Goal: Task Accomplishment & Management: Manage account settings

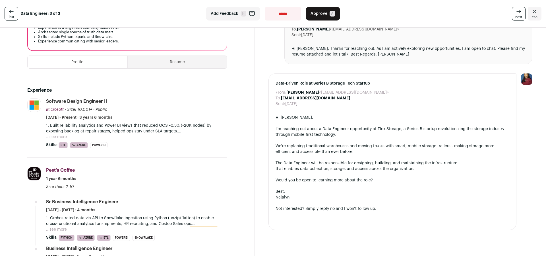
scroll to position [95, 0]
click at [312, 13] on span "Approve" at bounding box center [318, 14] width 17 height 6
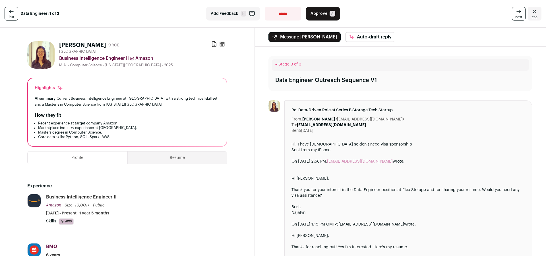
drag, startPoint x: 320, startPoint y: 15, endPoint x: 272, endPoint y: 77, distance: 78.8
click at [320, 15] on span "Approve" at bounding box center [318, 14] width 17 height 6
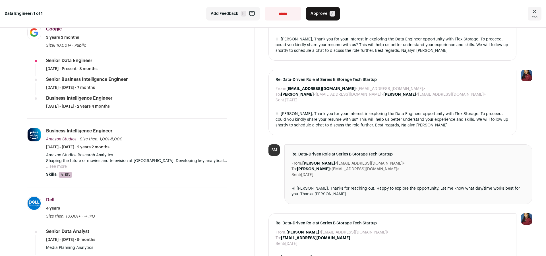
drag, startPoint x: 317, startPoint y: 14, endPoint x: 301, endPoint y: 47, distance: 37.3
click at [317, 14] on span "Approve" at bounding box center [318, 14] width 17 height 6
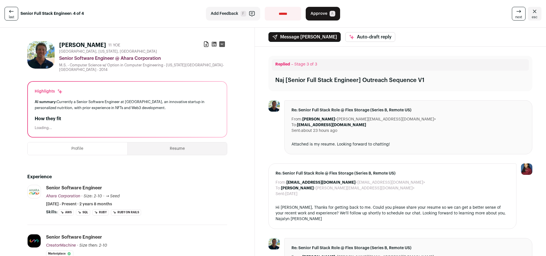
click at [214, 43] on icon at bounding box center [214, 44] width 5 height 5
click at [318, 14] on span "Approve" at bounding box center [318, 14] width 17 height 6
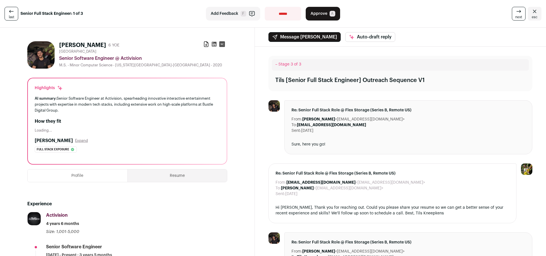
click at [214, 43] on icon at bounding box center [214, 44] width 5 height 5
drag, startPoint x: 322, startPoint y: 9, endPoint x: 312, endPoint y: 28, distance: 21.1
click at [322, 9] on button "Approve A" at bounding box center [323, 14] width 34 height 14
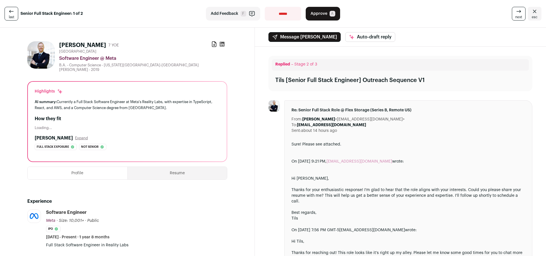
click at [223, 45] on icon at bounding box center [222, 44] width 5 height 5
click at [326, 15] on button "Approve A" at bounding box center [323, 14] width 34 height 14
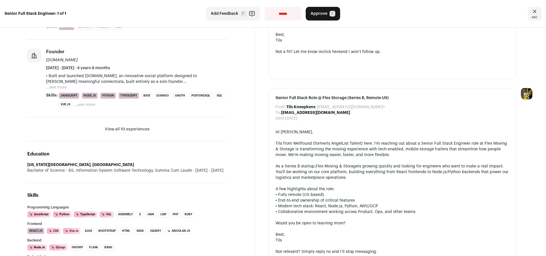
scroll to position [319, 0]
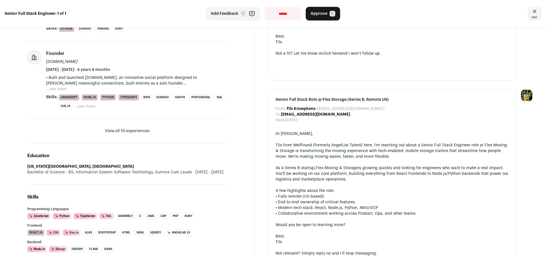
click at [119, 129] on button "View all 10 experiences" at bounding box center [127, 131] width 45 height 6
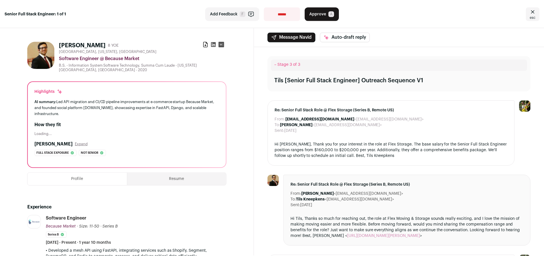
scroll to position [0, 0]
click at [214, 45] on icon at bounding box center [214, 44] width 5 height 5
select select "**********"
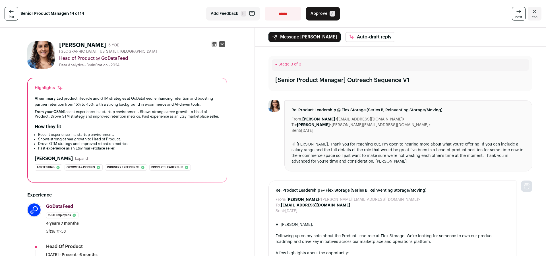
click at [216, 44] on icon at bounding box center [214, 44] width 5 height 5
select select "**********"
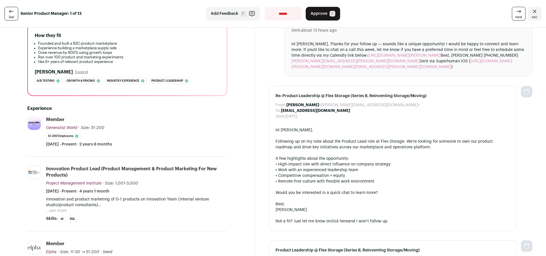
scroll to position [160, 0]
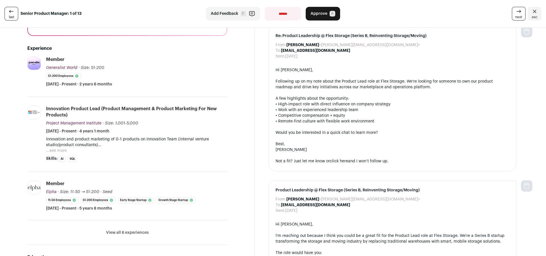
select select "**********"
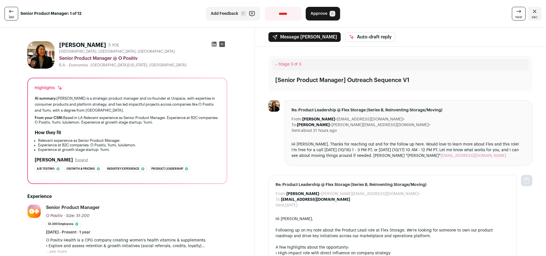
click at [213, 44] on icon at bounding box center [214, 44] width 6 height 6
select select "**********"
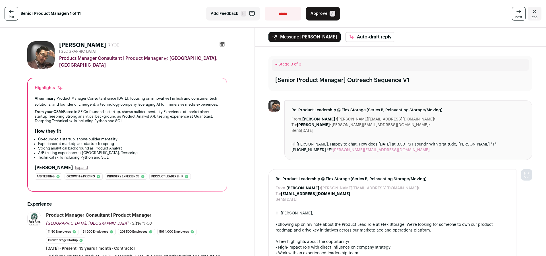
click at [222, 44] on icon at bounding box center [222, 44] width 6 height 6
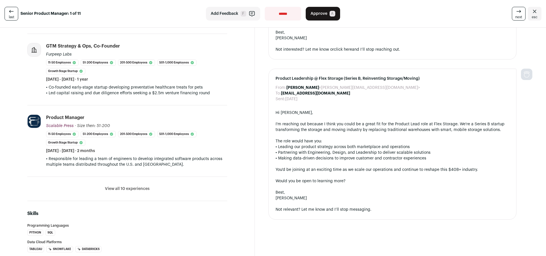
scroll to position [255, 0]
click at [131, 191] on li "View all 10 experiences View less" at bounding box center [127, 188] width 200 height 24
click at [131, 191] on button "View all 10 experiences" at bounding box center [127, 188] width 45 height 6
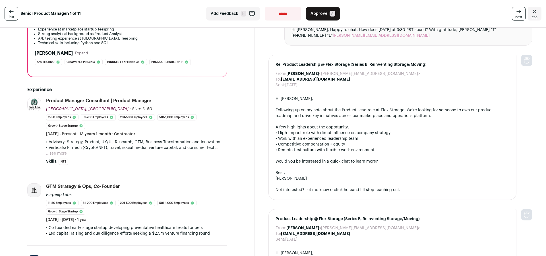
scroll to position [113, 0]
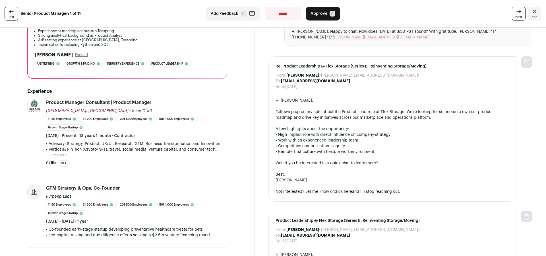
select select "**********"
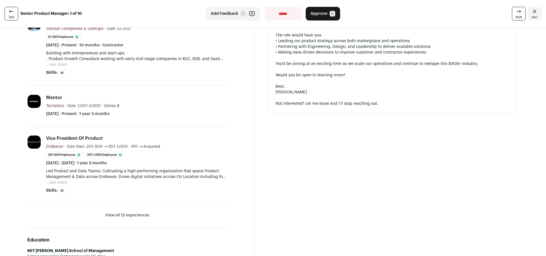
scroll to position [216, 0]
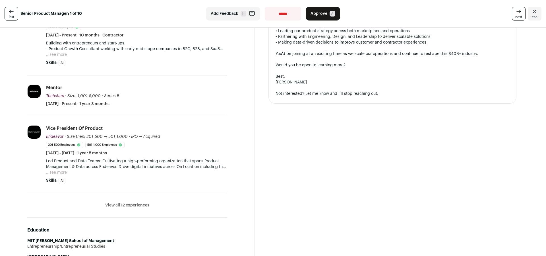
click at [136, 207] on button "View all 12 experiences" at bounding box center [127, 205] width 44 height 6
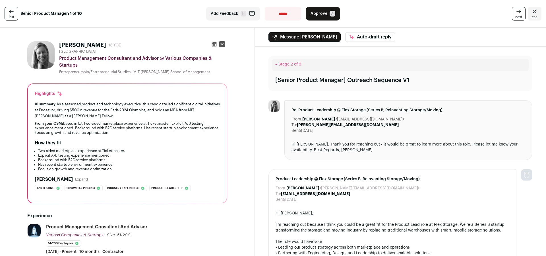
scroll to position [0, 0]
click at [214, 43] on icon at bounding box center [214, 44] width 5 height 5
click at [327, 12] on button "Approve A" at bounding box center [323, 14] width 34 height 14
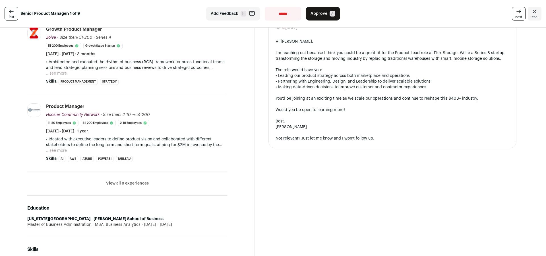
scroll to position [248, 0]
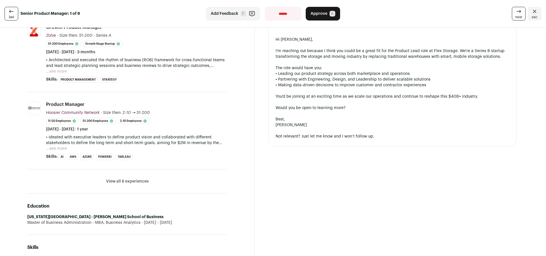
click at [131, 178] on button "View all 8 experiences" at bounding box center [127, 181] width 43 height 6
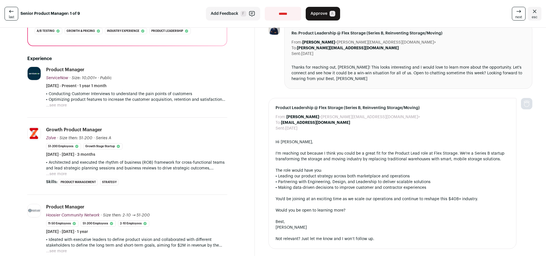
scroll to position [144, 0]
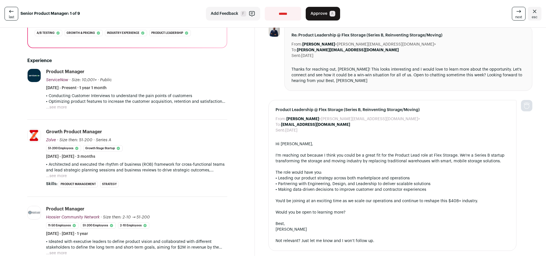
click at [51, 173] on button "...see more" at bounding box center [56, 176] width 21 height 6
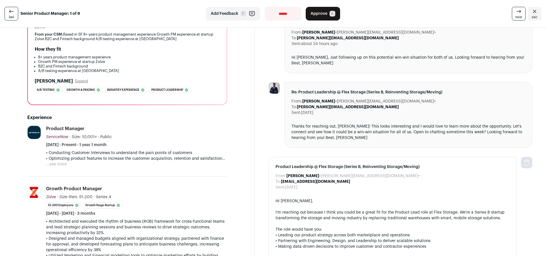
scroll to position [77, 0]
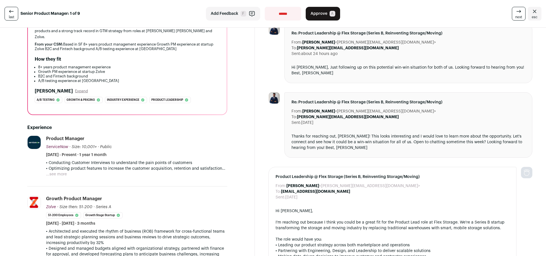
click at [62, 171] on button "...see more" at bounding box center [56, 174] width 21 height 6
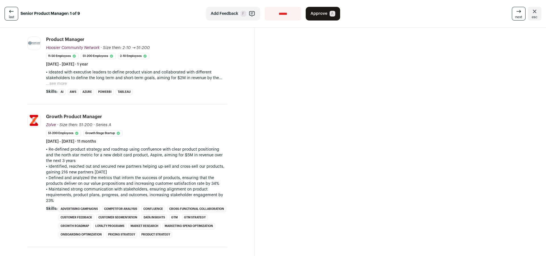
scroll to position [371, 0]
select select "**********"
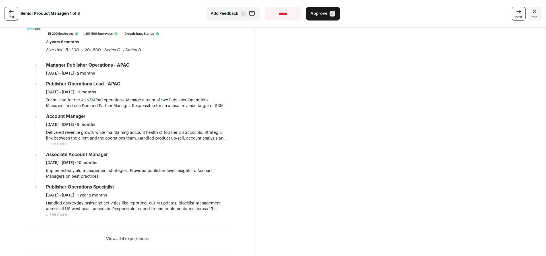
scroll to position [508, 0]
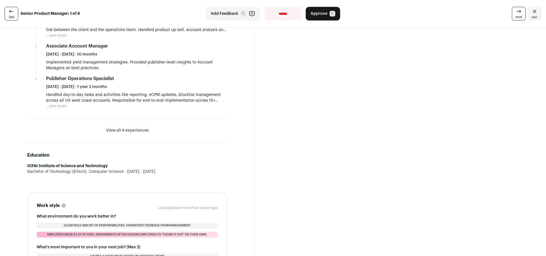
drag, startPoint x: 138, startPoint y: 130, endPoint x: 175, endPoint y: 129, distance: 36.7
click at [138, 130] on button "View all 4 experiences" at bounding box center [127, 130] width 43 height 6
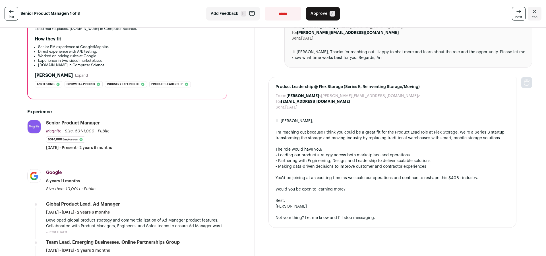
scroll to position [0, 0]
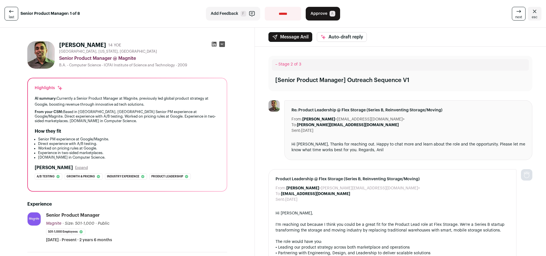
click at [214, 44] on icon at bounding box center [214, 44] width 5 height 5
select select "**********"
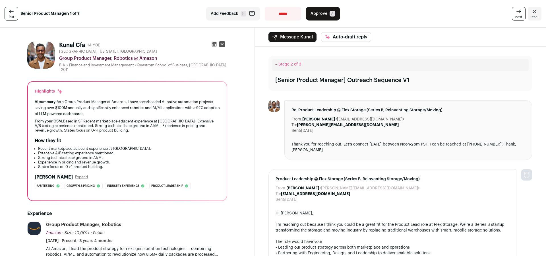
click at [255, 79] on div "From: Scott Schaffer <scott-flex@wellfound.us> To: Kunal Cfa <kunalmishra@gmail…" at bounding box center [400, 188] width 291 height 282
